Goal: Transaction & Acquisition: Purchase product/service

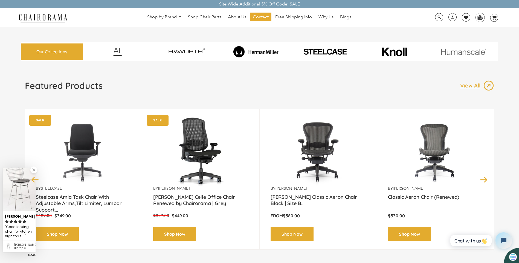
click at [267, 49] on img at bounding box center [255, 51] width 67 height 11
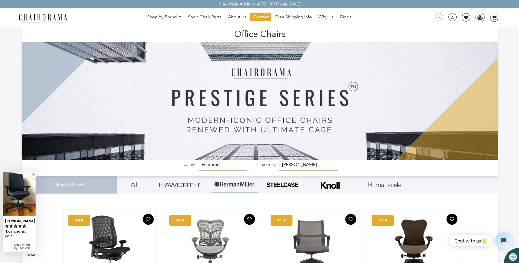
click at [441, 18] on span at bounding box center [439, 17] width 8 height 8
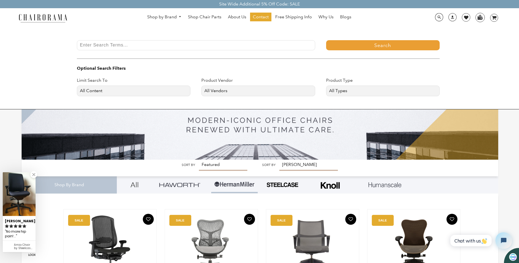
click at [262, 47] on input "Enter Search Terms..." at bounding box center [196, 45] width 238 height 10
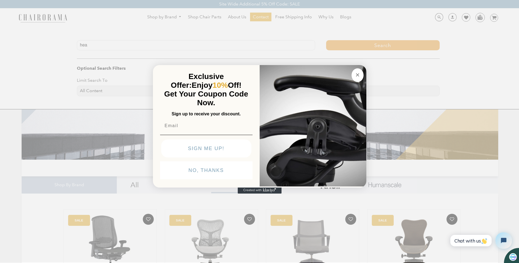
click at [361, 77] on button "Close dialog" at bounding box center [358, 75] width 12 height 14
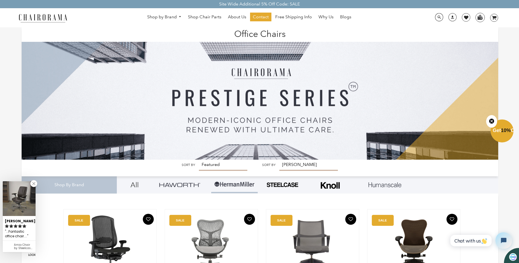
click at [434, 20] on div "hea Search Optional Search Filters Limit Search To All Content Products Pages B…" at bounding box center [451, 17] width 93 height 11
click at [437, 19] on span at bounding box center [439, 17] width 8 height 8
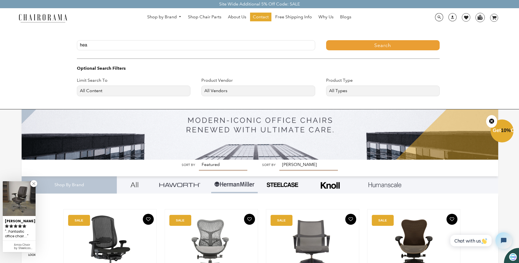
click at [117, 47] on input "hea" at bounding box center [196, 45] width 238 height 10
type input "headrest"
click at [326, 40] on button "Search" at bounding box center [383, 45] width 114 height 10
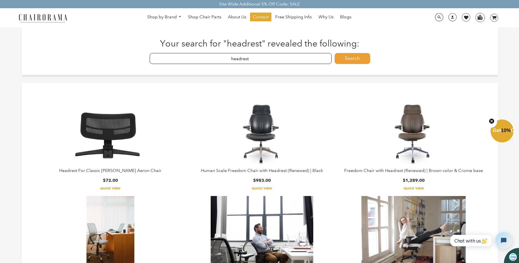
click at [110, 189] on link "Quick View" at bounding box center [110, 188] width 147 height 4
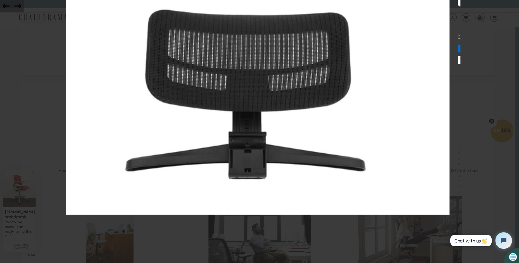
scroll to position [164, 0]
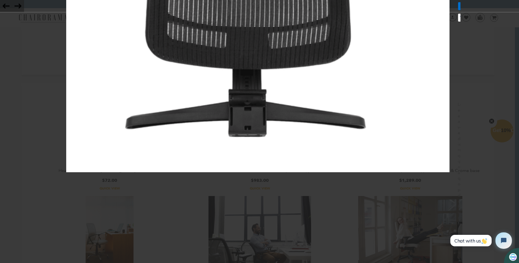
click at [458, 22] on icon at bounding box center [464, 18] width 13 height 8
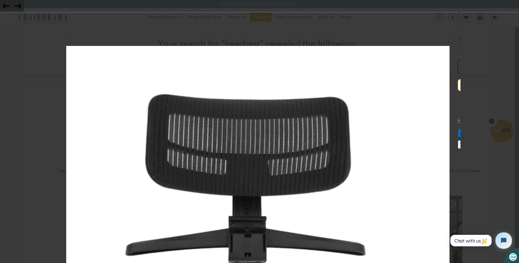
scroll to position [0, 0]
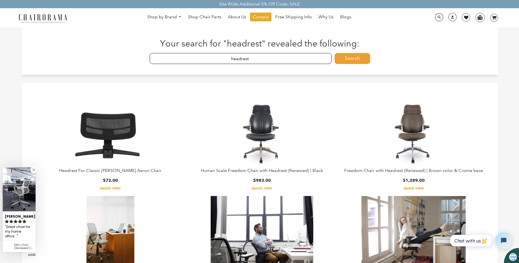
click at [109, 140] on img at bounding box center [110, 134] width 103 height 68
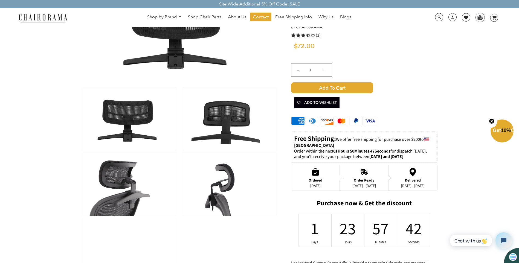
scroll to position [82, 0]
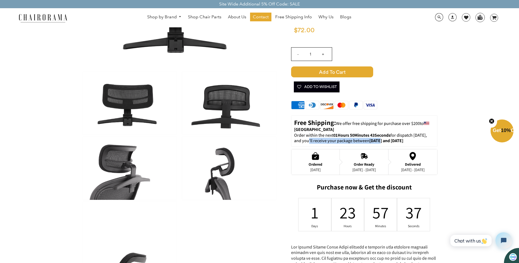
drag, startPoint x: 309, startPoint y: 141, endPoint x: 379, endPoint y: 141, distance: 69.8
click at [379, 141] on p "Order within the next 01Hours 50Minutes 43Seconds for dispatch [DATE], and you'…" at bounding box center [364, 138] width 140 height 11
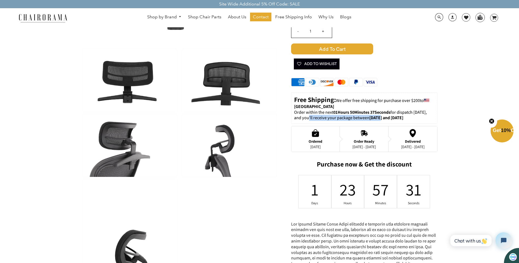
scroll to position [137, 0]
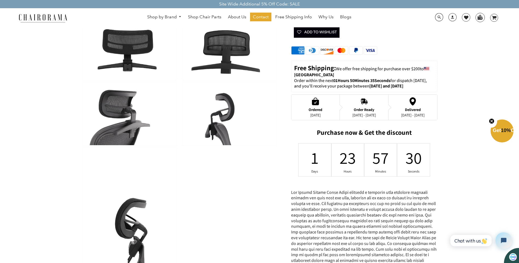
click at [396, 84] on strong "[DATE] and [DATE]" at bounding box center [386, 86] width 34 height 6
drag, startPoint x: 320, startPoint y: 84, endPoint x: 405, endPoint y: 85, distance: 84.6
click at [405, 85] on p "Order within the next 01Hours 50Minutes 33Seconds for dispatch [DATE], and you'…" at bounding box center [364, 83] width 140 height 11
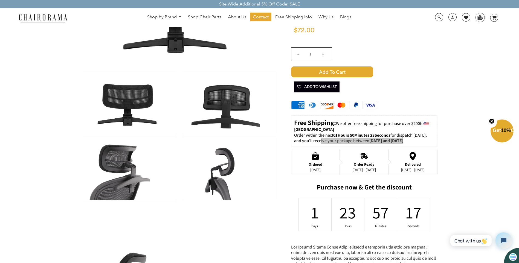
scroll to position [0, 0]
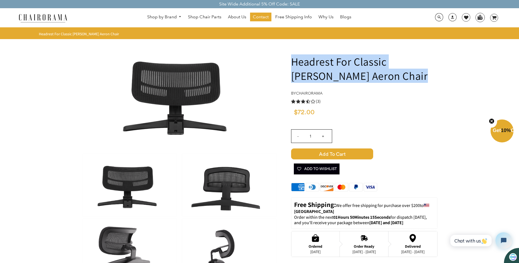
drag, startPoint x: 373, startPoint y: 78, endPoint x: 294, endPoint y: 64, distance: 79.7
click at [294, 64] on h1 "Headrest For Classic [PERSON_NAME] Aeron Chair" at bounding box center [364, 68] width 146 height 28
drag, startPoint x: 294, startPoint y: 64, endPoint x: 334, endPoint y: 69, distance: 39.7
copy h1 "Headrest For Classic [PERSON_NAME] Aeron Chair"
